Goal: Task Accomplishment & Management: Use online tool/utility

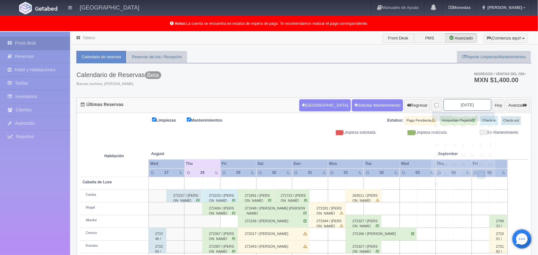
click at [449, 107] on input "2025-08-29" at bounding box center [467, 105] width 48 height 12
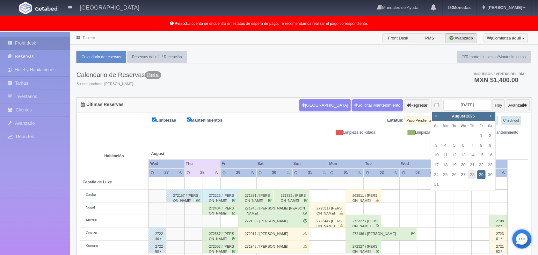
click at [490, 116] on span "Next" at bounding box center [490, 115] width 5 height 5
click at [489, 138] on link "6" at bounding box center [490, 135] width 8 height 9
type input "2025-09-06"
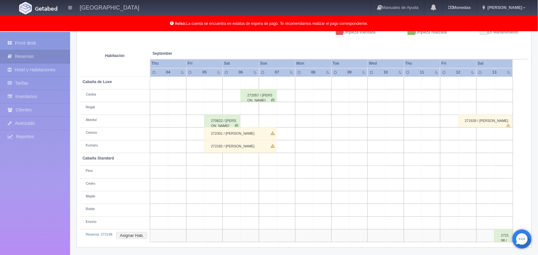
scroll to position [101, 0]
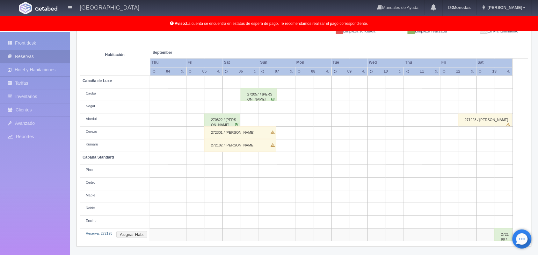
click at [537, 154] on html "Hotel Xacallan Manuales de Ayuda Actualizaciones recientes Monedas Tipo de camb…" at bounding box center [269, 26] width 538 height 255
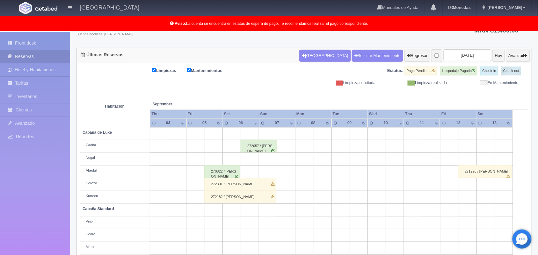
scroll to position [28, 0]
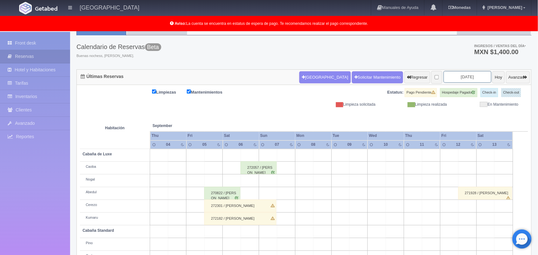
click at [456, 81] on input "2025-09-06" at bounding box center [467, 77] width 48 height 12
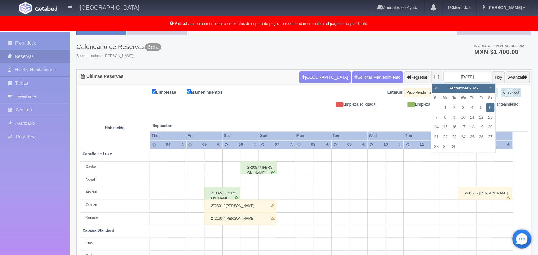
click at [490, 87] on span "Next" at bounding box center [490, 87] width 5 height 5
click at [474, 108] on link "4" at bounding box center [472, 107] width 8 height 9
type input "[DATE]"
